Goal: Task Accomplishment & Management: Use online tool/utility

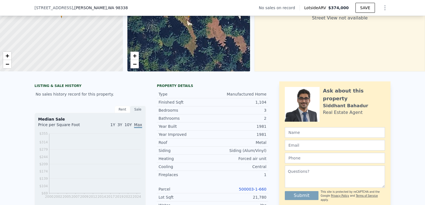
scroll to position [96, 0]
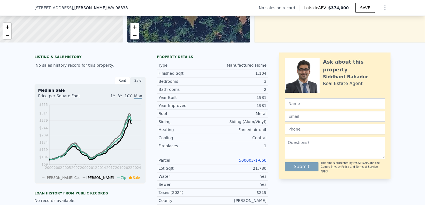
click at [243, 163] on link "500003-1-660" at bounding box center [253, 160] width 28 height 4
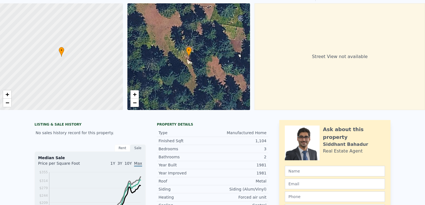
scroll to position [0, 0]
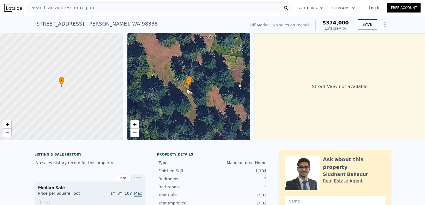
click at [82, 5] on span "Search an address or region" at bounding box center [60, 7] width 67 height 7
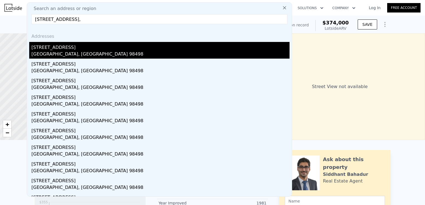
type input "[STREET_ADDRESS],"
click at [72, 52] on div "[GEOGRAPHIC_DATA], [GEOGRAPHIC_DATA] 98498" at bounding box center [160, 55] width 258 height 8
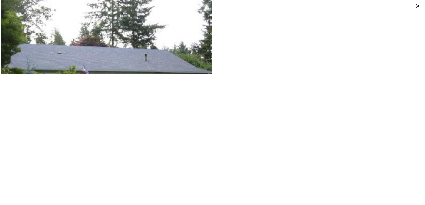
type input "2"
type input "3"
type input "1"
type input "2"
type input "874"
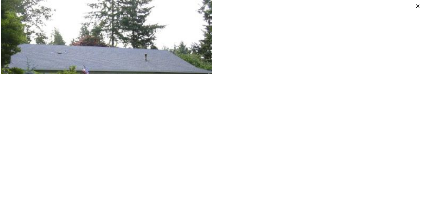
type input "1532"
type input "217800"
type input "$ 374,000"
type input "4"
type input "$ 30,002"
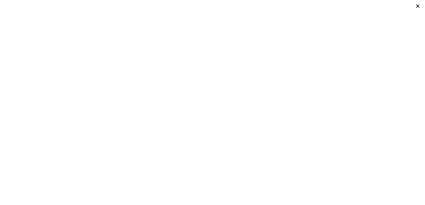
click at [417, 5] on icon at bounding box center [418, 6] width 8 height 8
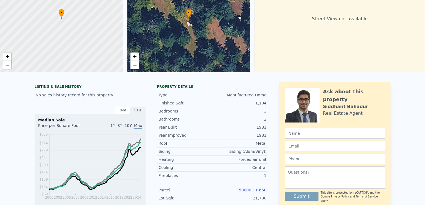
scroll to position [2, 0]
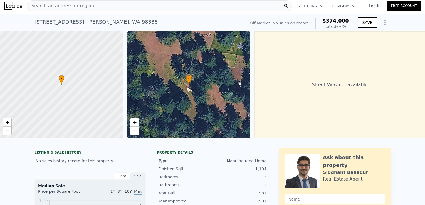
click at [99, 8] on div "Search an address or region" at bounding box center [159, 5] width 265 height 11
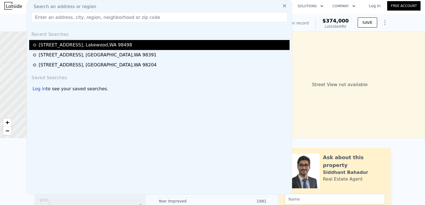
click at [95, 43] on div "[STREET_ADDRESS]" at bounding box center [85, 45] width 93 height 7
type input "3"
type input "6"
type input "1.75"
type input "3"
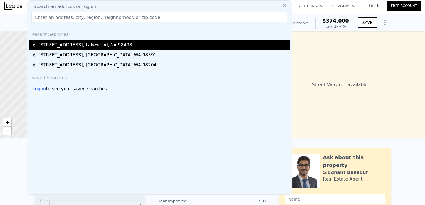
type input "2376"
type input "3416"
type input "8140"
type input "13123"
type input "$ 765,000"
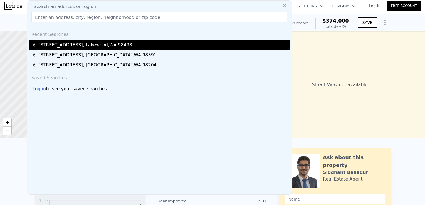
type input "6"
type input "$ 415,528"
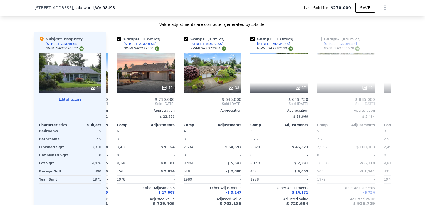
scroll to position [0, 198]
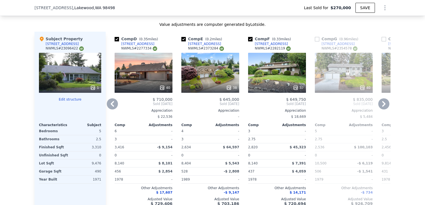
click at [145, 83] on div "40" at bounding box center [144, 73] width 58 height 40
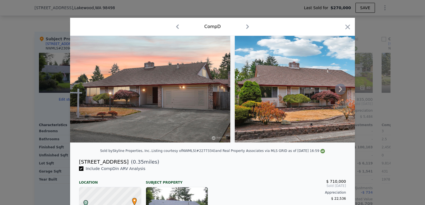
click at [336, 93] on icon at bounding box center [340, 89] width 11 height 11
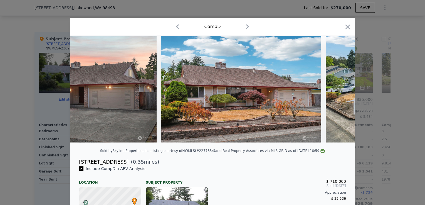
click at [336, 93] on div at bounding box center [212, 89] width 285 height 107
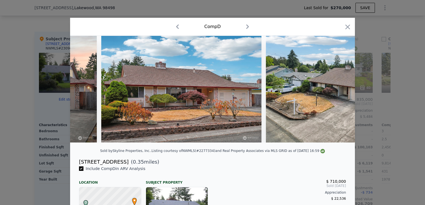
click at [336, 93] on img at bounding box center [346, 89] width 160 height 107
click at [339, 92] on icon at bounding box center [340, 90] width 3 height 6
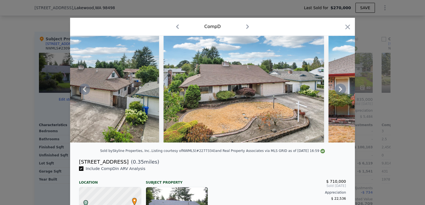
click at [339, 92] on icon at bounding box center [340, 90] width 3 height 6
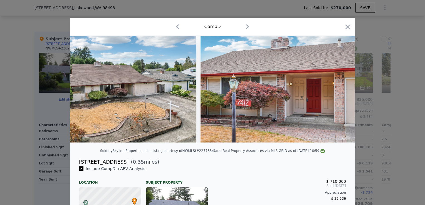
scroll to position [0, 534]
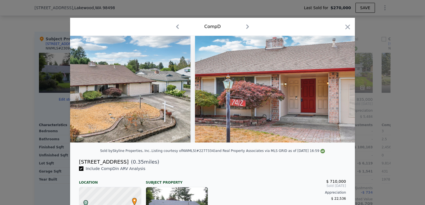
click at [338, 92] on div at bounding box center [212, 89] width 285 height 107
click at [339, 92] on icon at bounding box center [340, 90] width 3 height 6
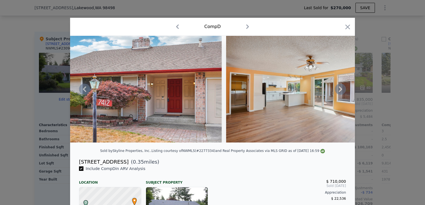
click at [339, 92] on icon at bounding box center [340, 90] width 3 height 6
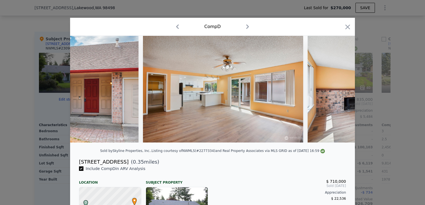
scroll to position [0, 801]
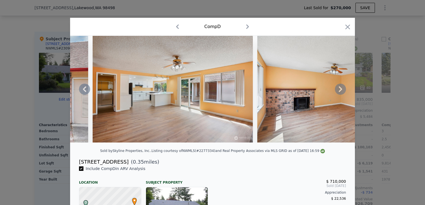
click at [338, 92] on div at bounding box center [212, 89] width 285 height 107
click at [339, 92] on icon at bounding box center [340, 90] width 3 height 6
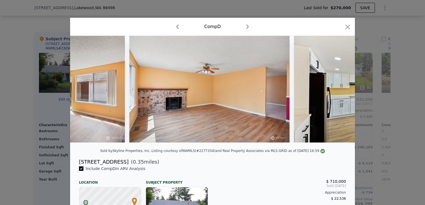
scroll to position [0, 935]
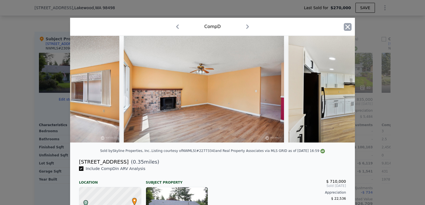
click at [346, 26] on icon "button" at bounding box center [348, 26] width 5 height 5
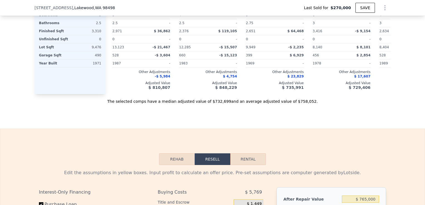
scroll to position [769, 0]
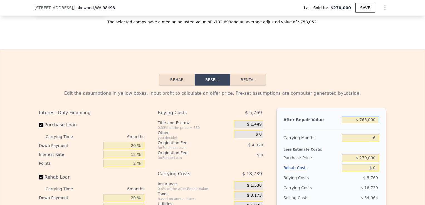
click at [372, 124] on input "$ 765,000" at bounding box center [360, 119] width 37 height 7
click at [365, 124] on input "$ 765,000" at bounding box center [360, 119] width 37 height 7
type input "$ 000"
type input "-$ 293,528"
type input "$ 8,000"
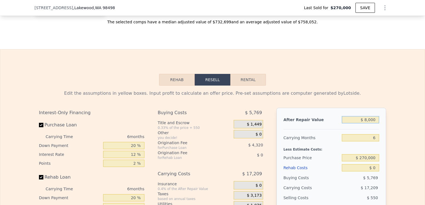
type input "-$ 286,113"
type input "$ 800,000"
type input "$ 447,968"
type input "$ 800,000"
click at [377, 142] on input "6" at bounding box center [360, 137] width 37 height 7
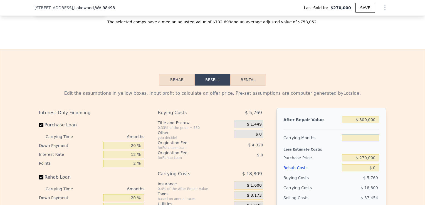
type input "5"
type input "$ 451,103"
type input "5"
click at [378, 163] on div "After Repair Value $ 800,000 Carrying Months 5 Less Estimate Costs: Purchase Pr…" at bounding box center [332, 185] width 110 height 155
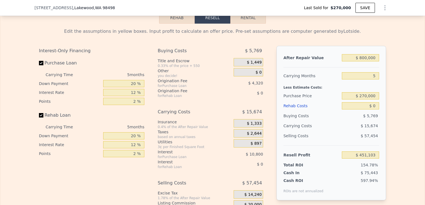
scroll to position [839, 0]
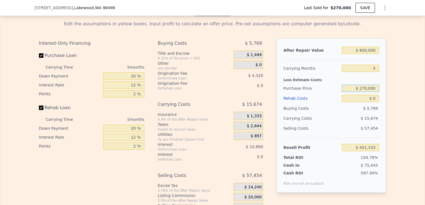
click at [375, 92] on input "$ 270,000" at bounding box center [360, 88] width 37 height 7
type input "$ 765,000"
type input "6"
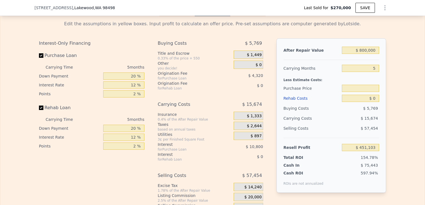
type input "$ 270,000"
type input "$ 415,528"
